Goal: Find specific page/section: Find specific page/section

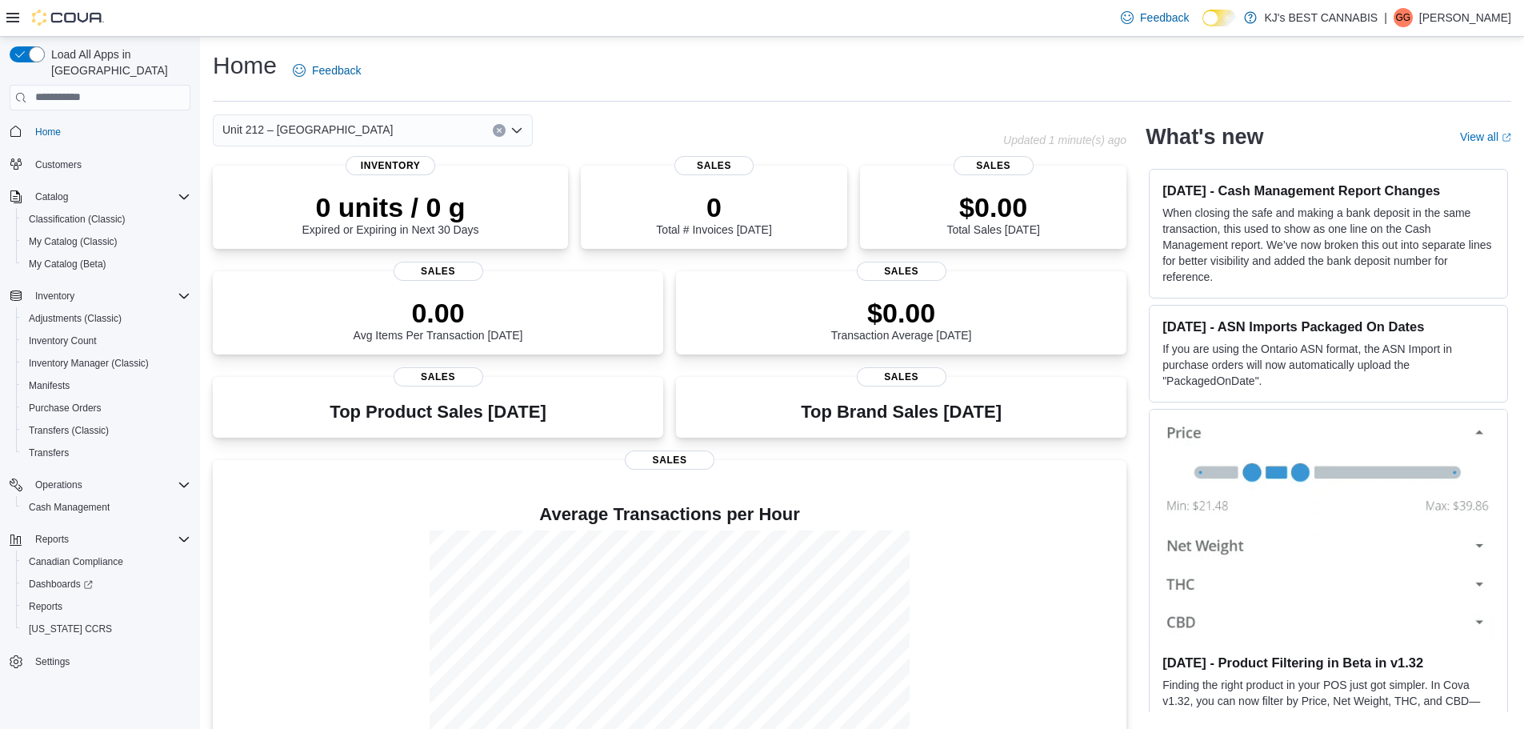
click at [362, 128] on span "Unit 212 – [GEOGRAPHIC_DATA]" at bounding box center [307, 129] width 170 height 19
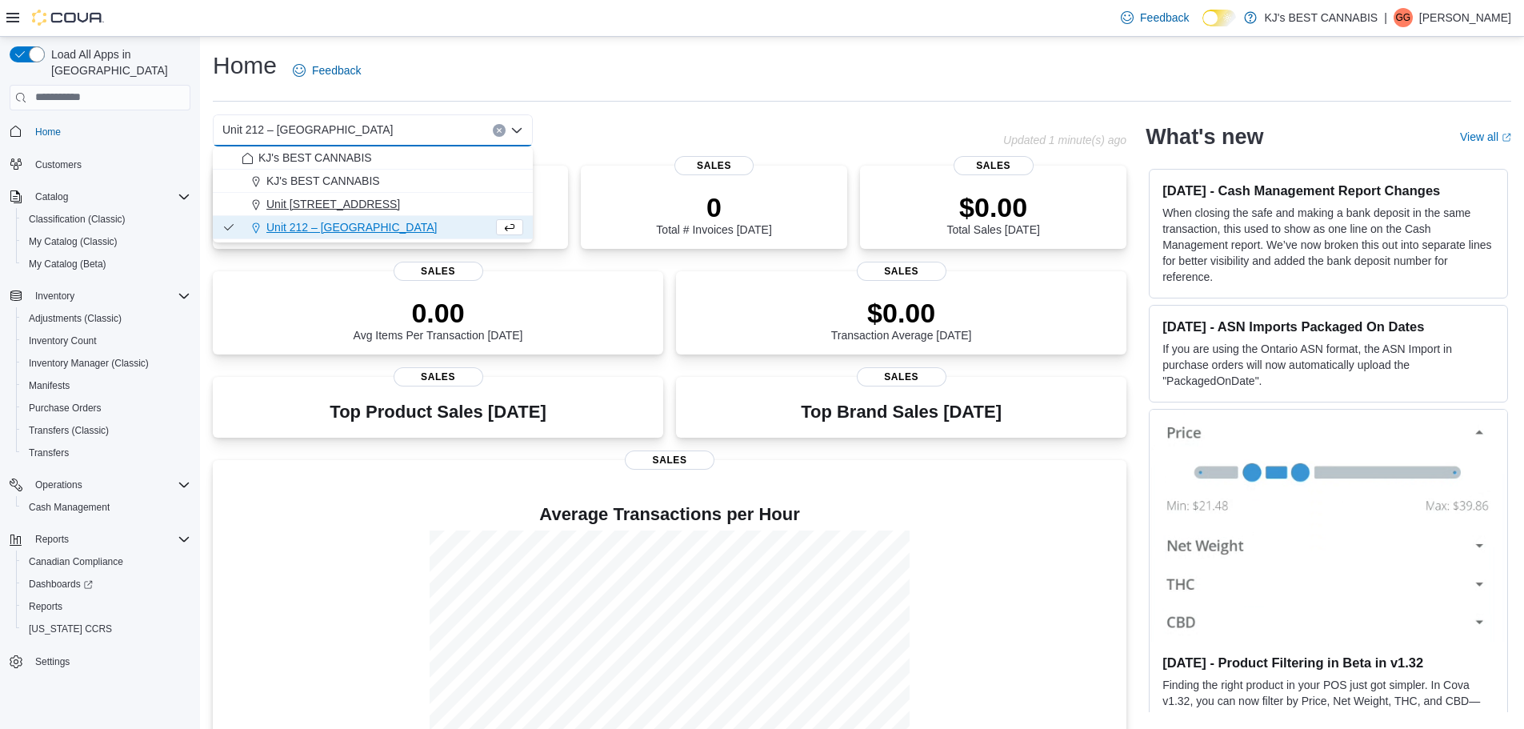
click at [366, 209] on span "Unit [STREET_ADDRESS]" at bounding box center [333, 204] width 134 height 16
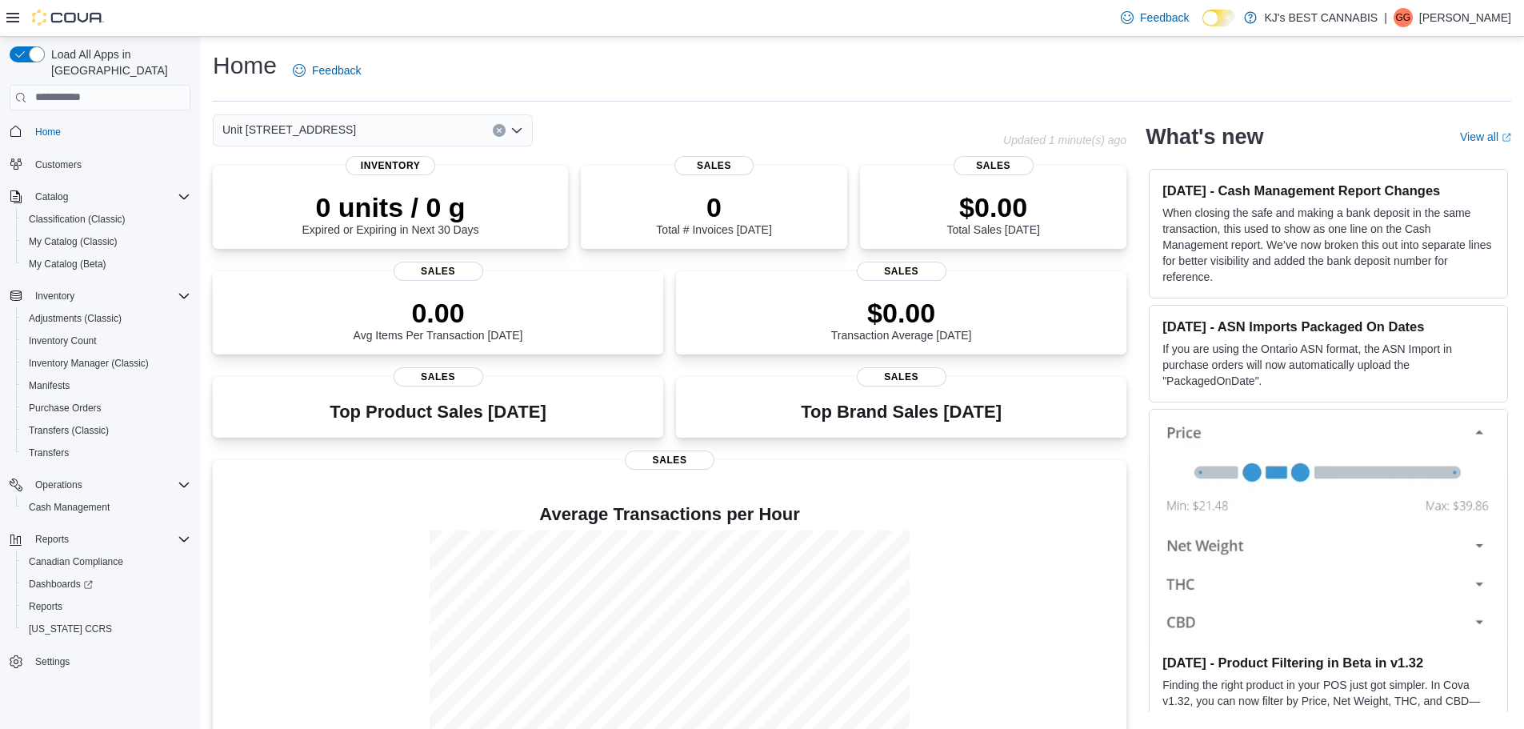
click at [356, 129] on span "Unit [STREET_ADDRESS]" at bounding box center [289, 129] width 134 height 19
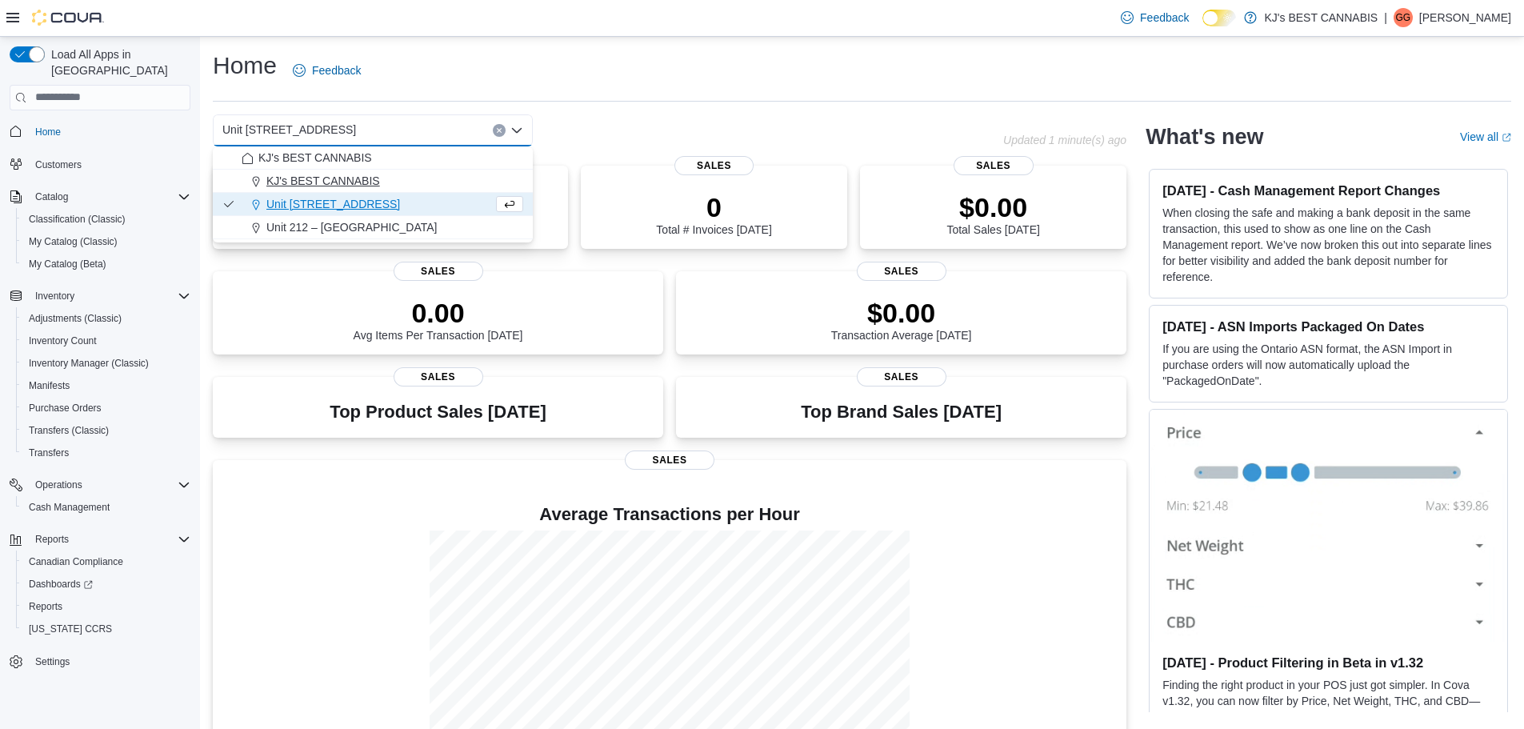
click at [371, 178] on span "KJ's BEST CANNABIS" at bounding box center [323, 181] width 114 height 16
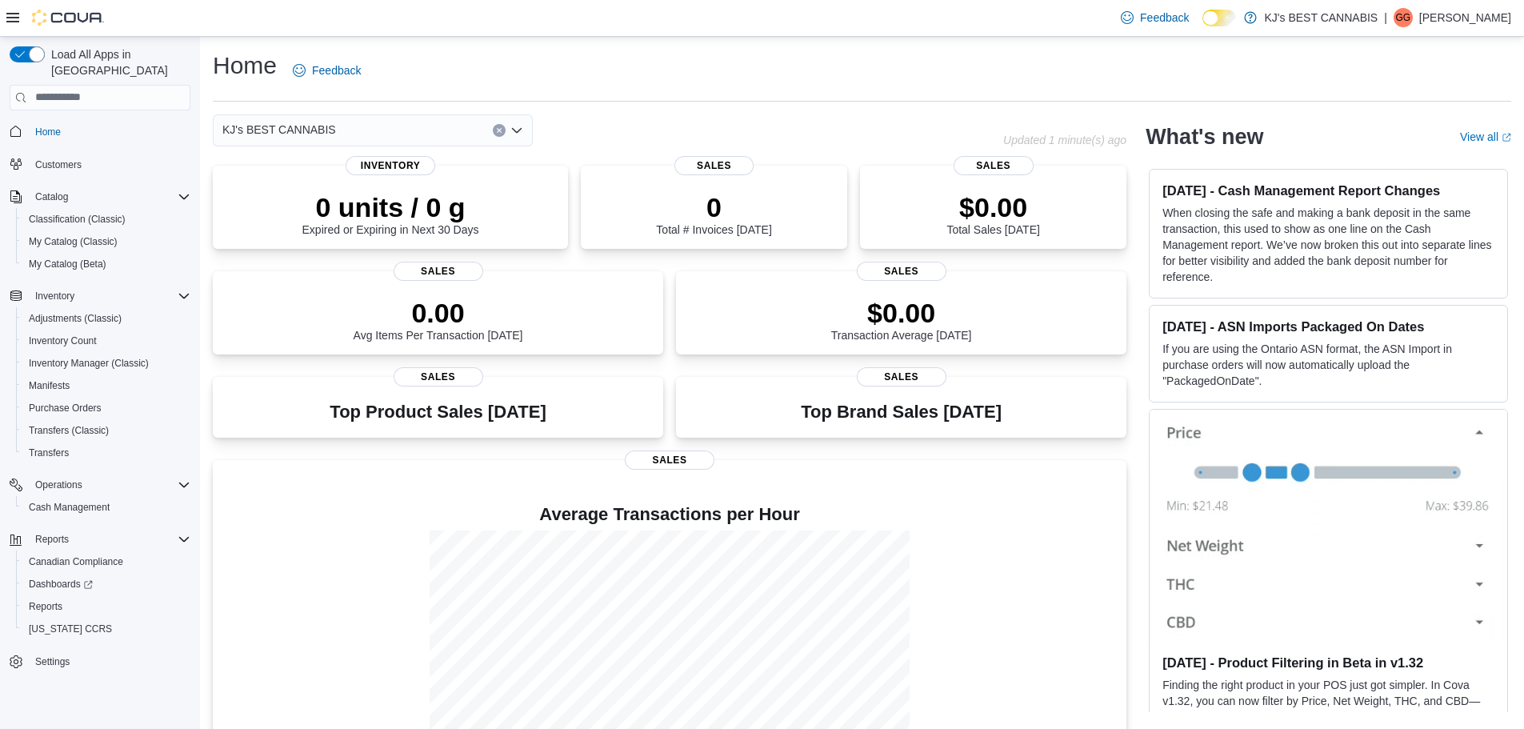
click at [367, 131] on div "KJ's BEST CANNABIS" at bounding box center [373, 130] width 320 height 32
